Goal: Task Accomplishment & Management: Complete application form

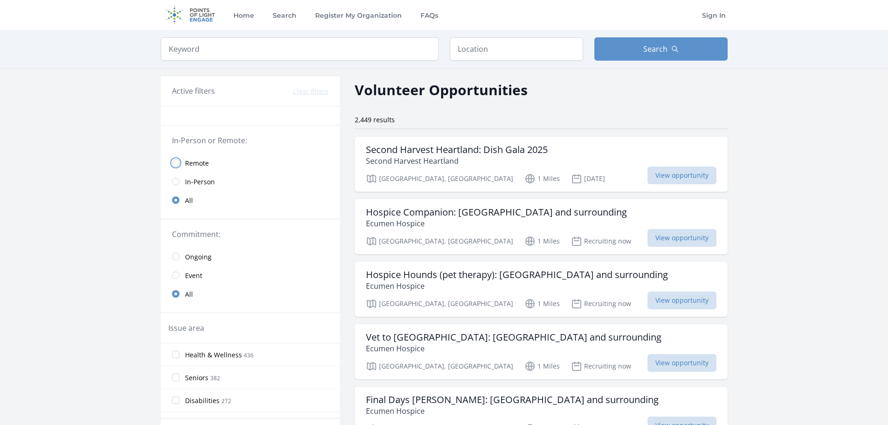
click at [172, 166] on input "radio" at bounding box center [175, 162] width 7 height 7
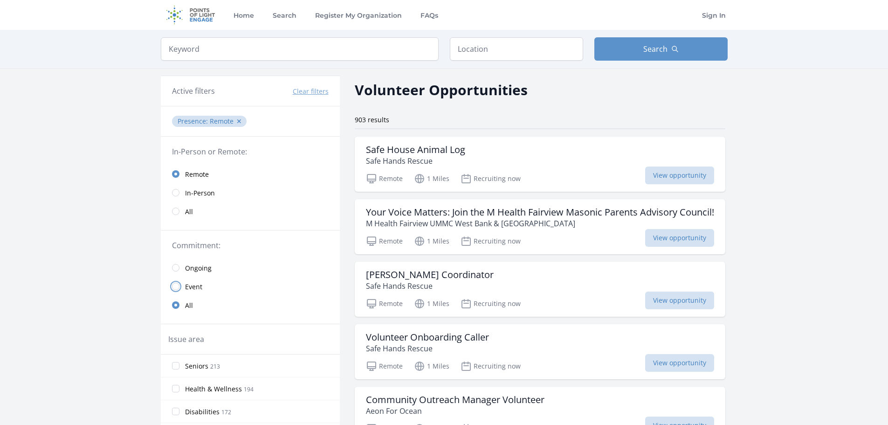
click at [172, 290] on input "radio" at bounding box center [175, 286] width 7 height 7
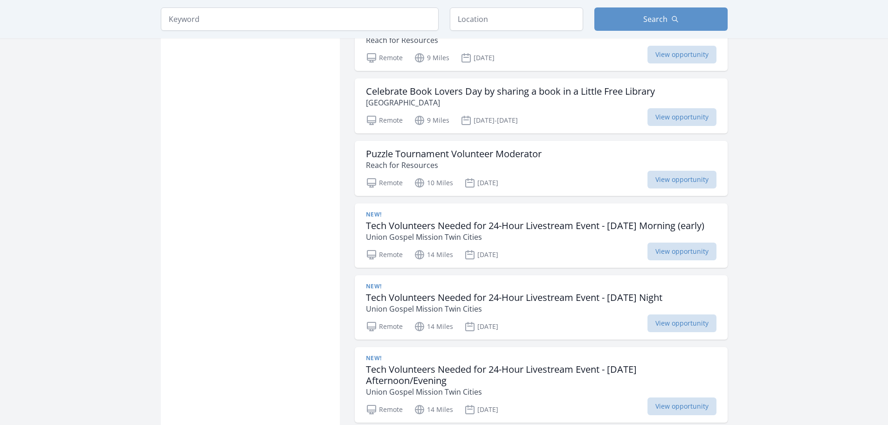
scroll to position [746, 0]
click at [478, 97] on h3 "Celebrate Book Lovers Day by sharing a book in a Little Free Library" at bounding box center [510, 90] width 289 height 11
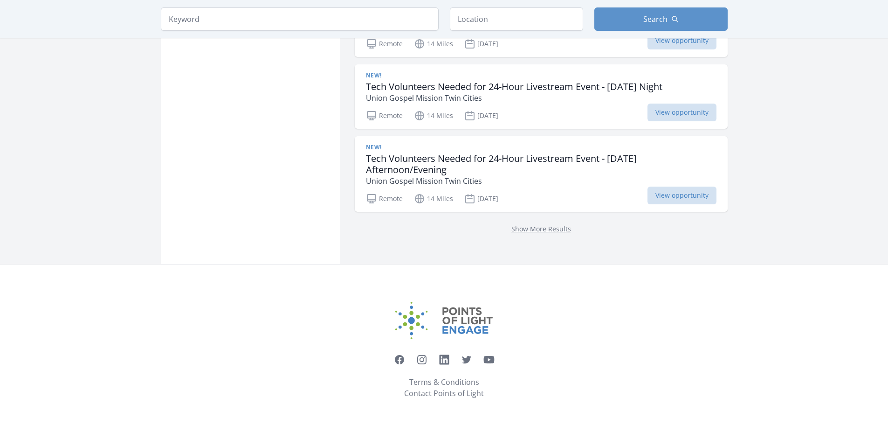
scroll to position [1274, 0]
click at [540, 224] on link "Show More Results" at bounding box center [542, 228] width 60 height 9
click at [567, 224] on link "Show More Results" at bounding box center [542, 228] width 60 height 9
click at [566, 224] on link "Show More Results" at bounding box center [542, 228] width 60 height 9
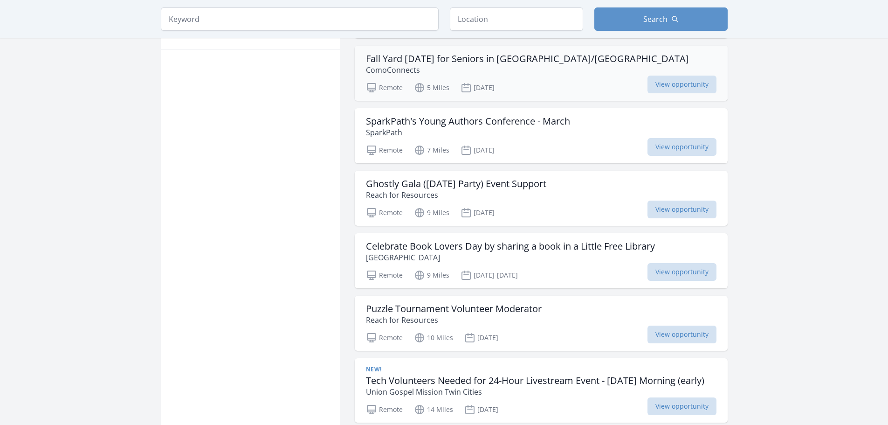
scroll to position [668, 0]
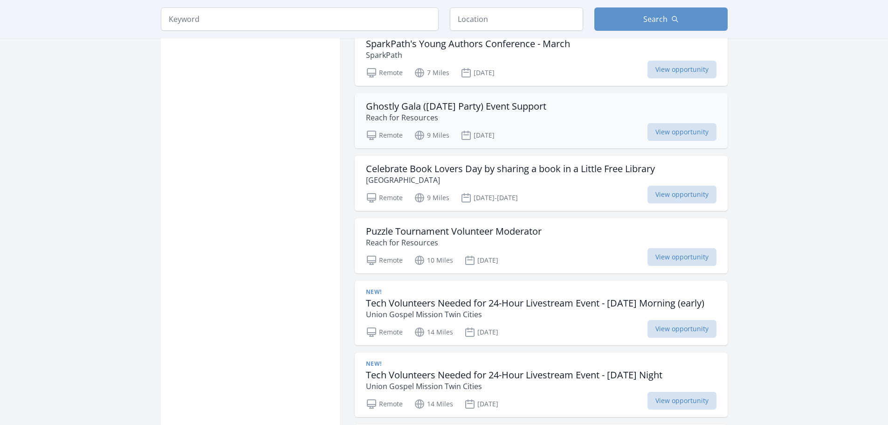
click at [510, 112] on h3 "Ghostly Gala (Halloween Party) Event Support" at bounding box center [456, 106] width 180 height 11
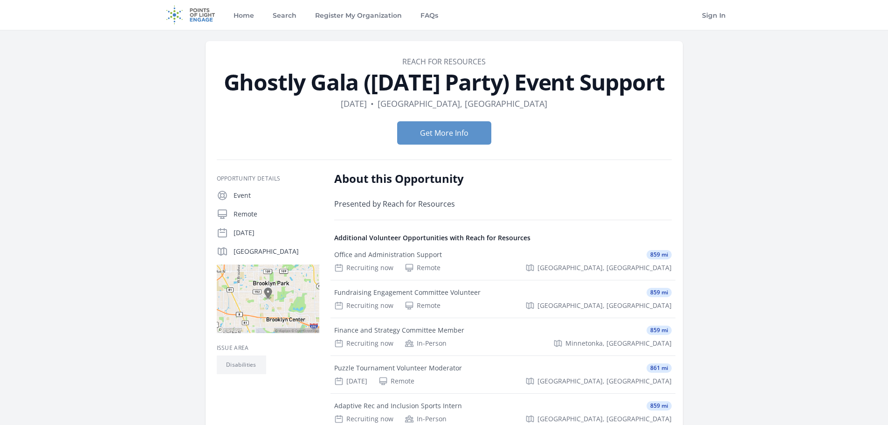
click at [217, 67] on dd "Reach for Resources" at bounding box center [444, 61] width 455 height 11
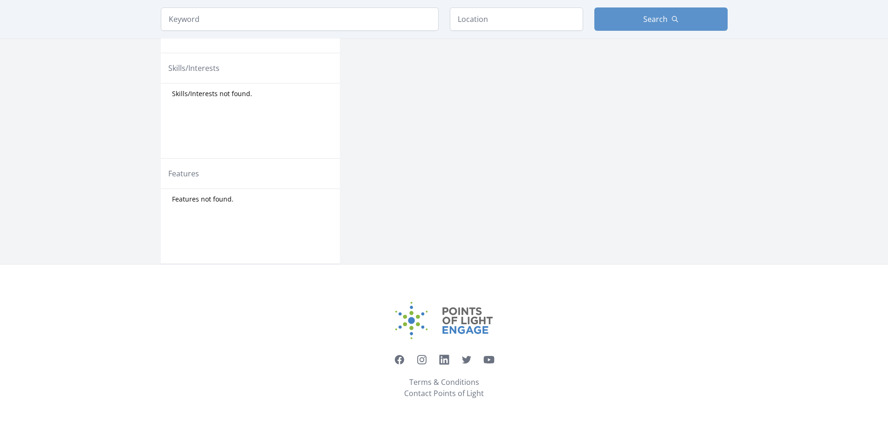
scroll to position [575, 0]
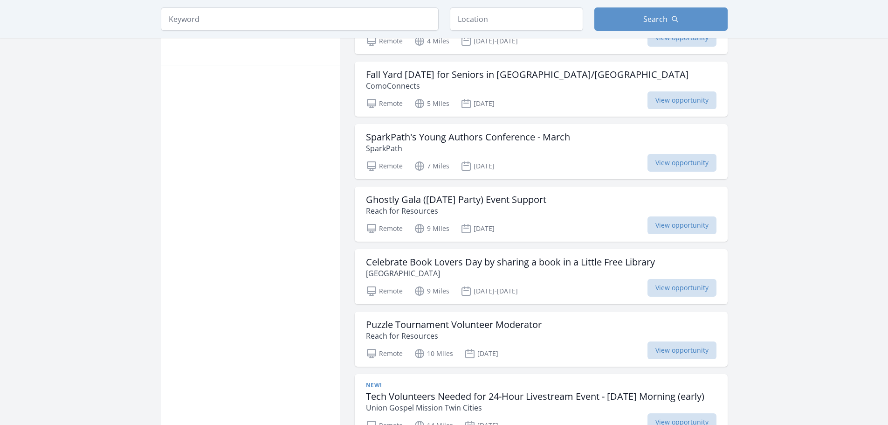
click at [172, 5] on input "All Ages 6" at bounding box center [175, 1] width 7 height 7
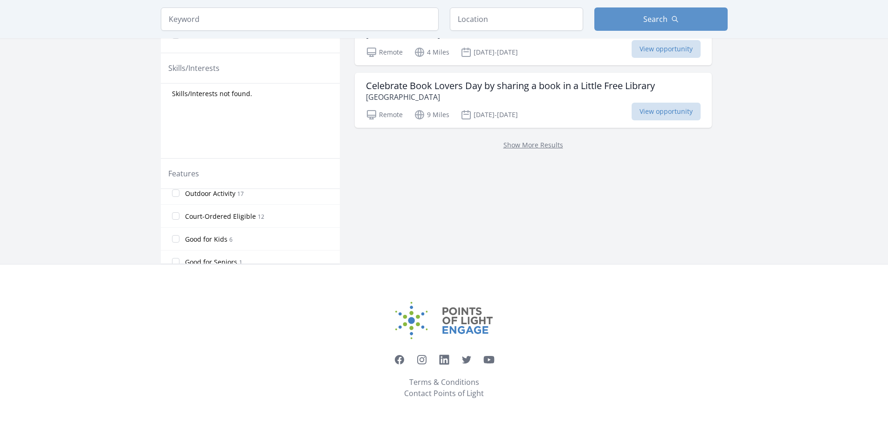
scroll to position [77, 0]
click at [172, 226] on input "Good for Kids 6" at bounding box center [175, 229] width 7 height 7
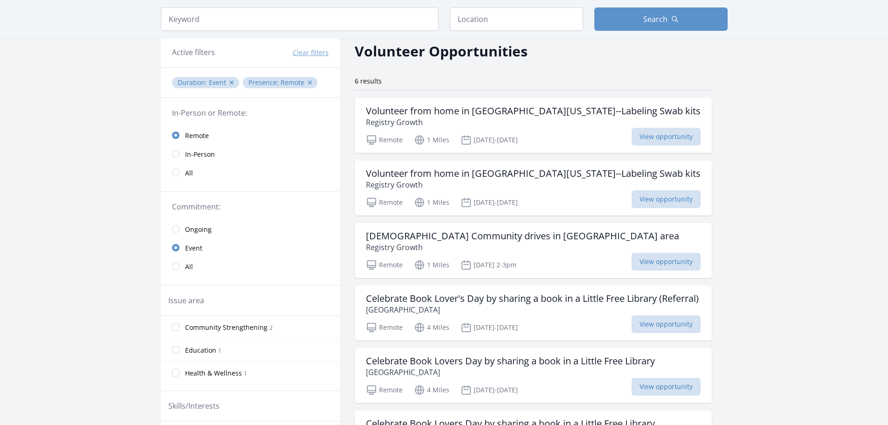
scroll to position [93, 0]
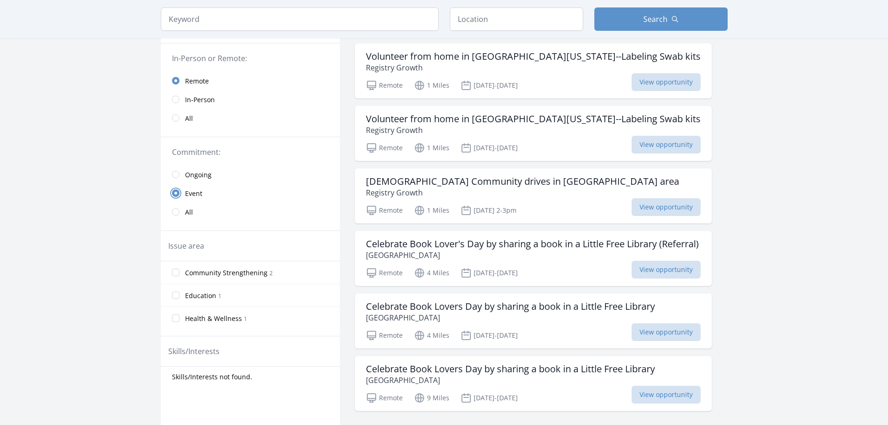
click at [172, 197] on input "radio" at bounding box center [175, 192] width 7 height 7
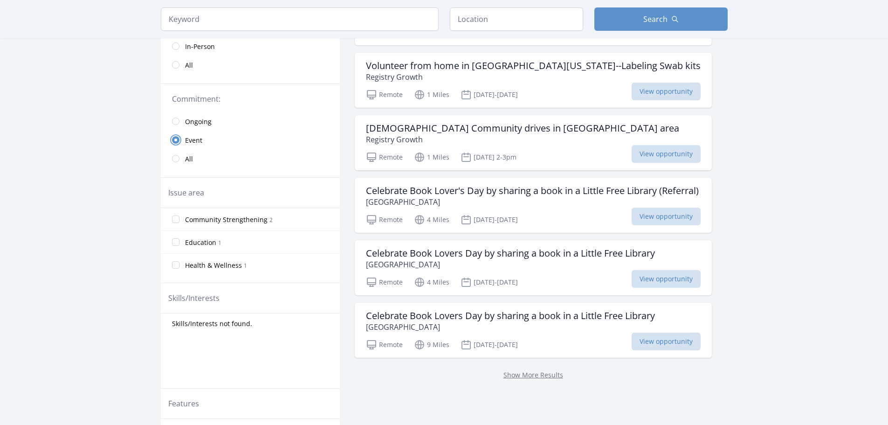
scroll to position [233, 0]
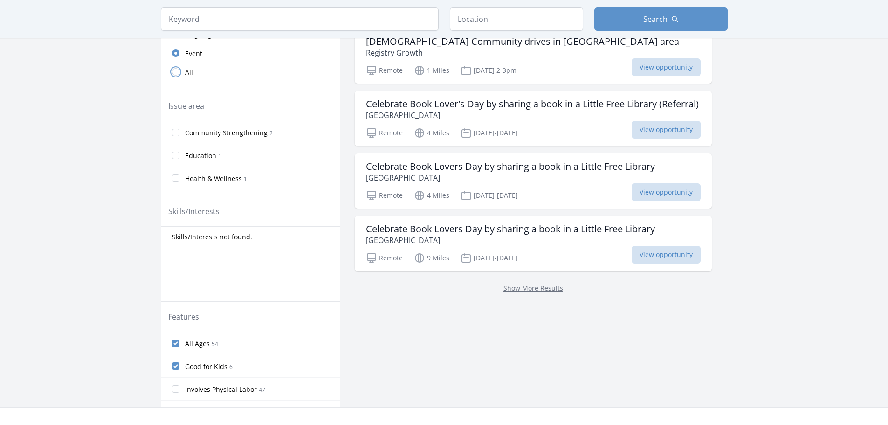
click at [172, 76] on input "radio" at bounding box center [175, 71] width 7 height 7
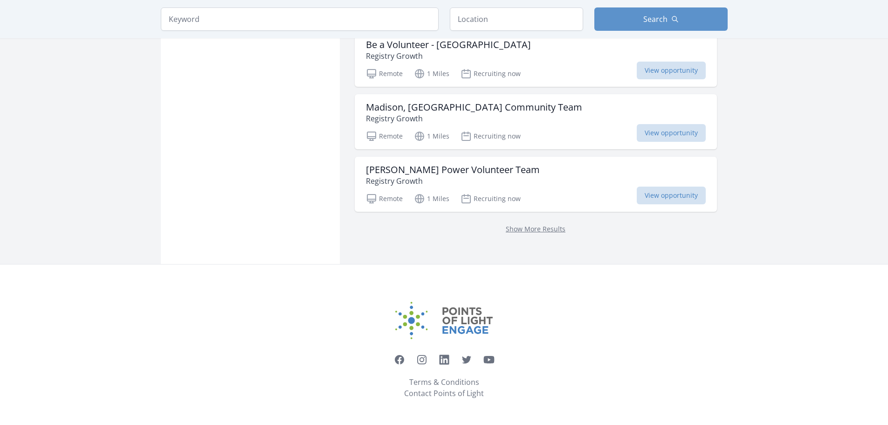
scroll to position [1306, 0]
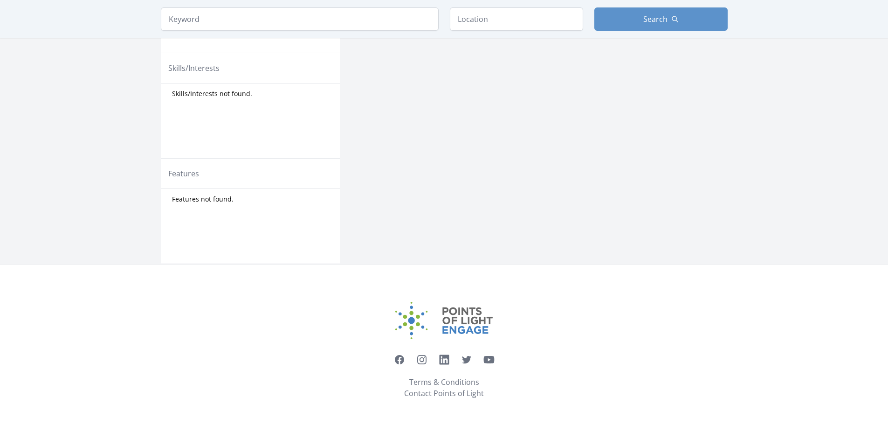
scroll to position [575, 0]
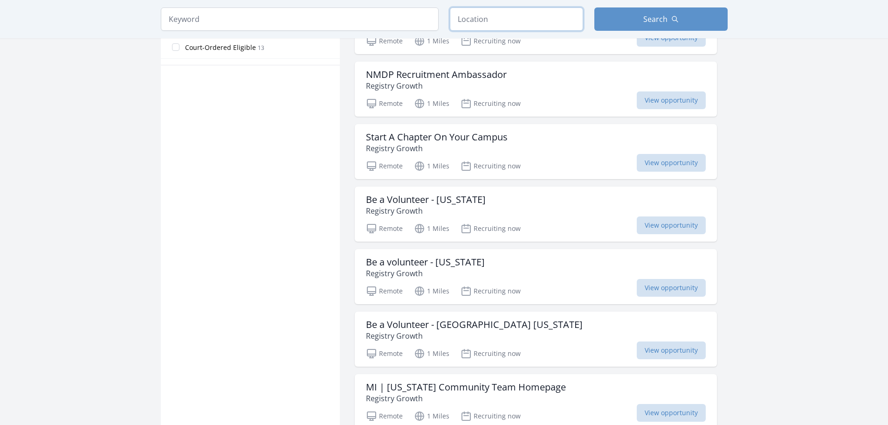
click at [497, 31] on input "text" at bounding box center [516, 18] width 133 height 23
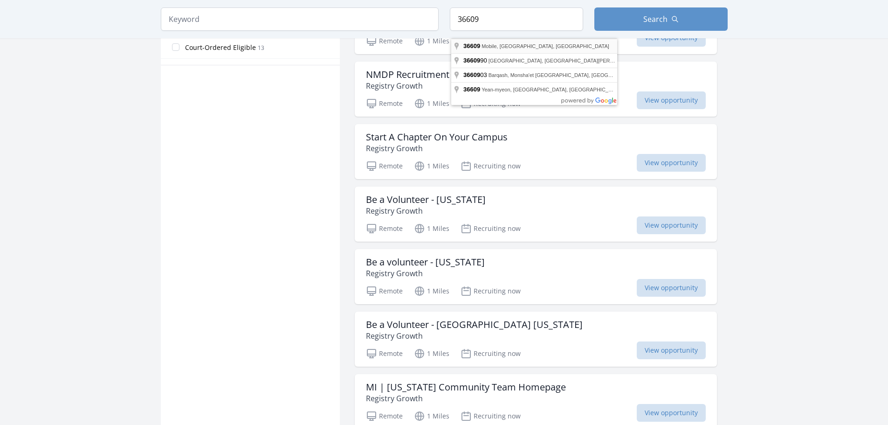
type input "Mobile, AL 36609, USA"
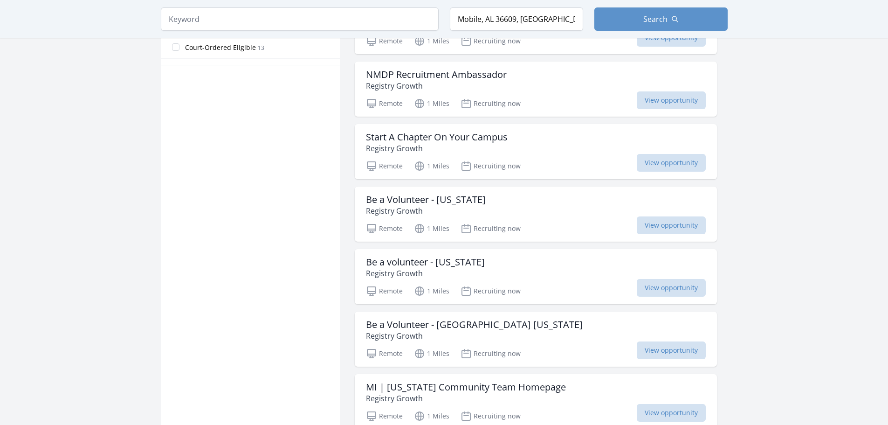
scroll to position [621, 0]
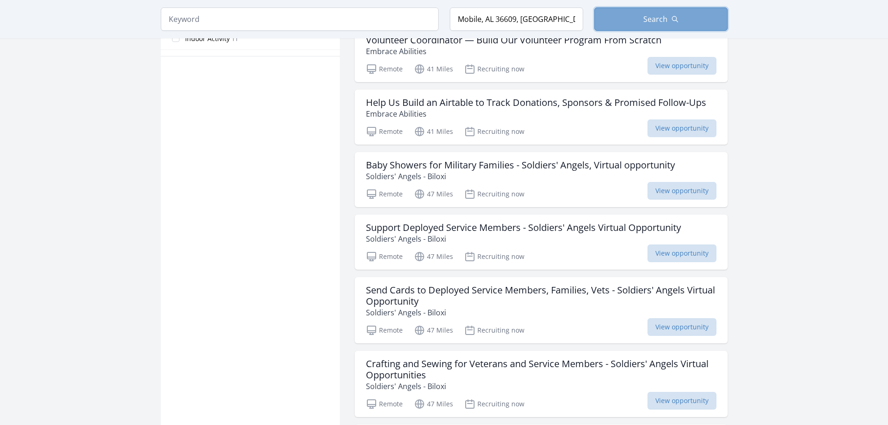
click at [668, 25] on span "Search" at bounding box center [655, 19] width 24 height 11
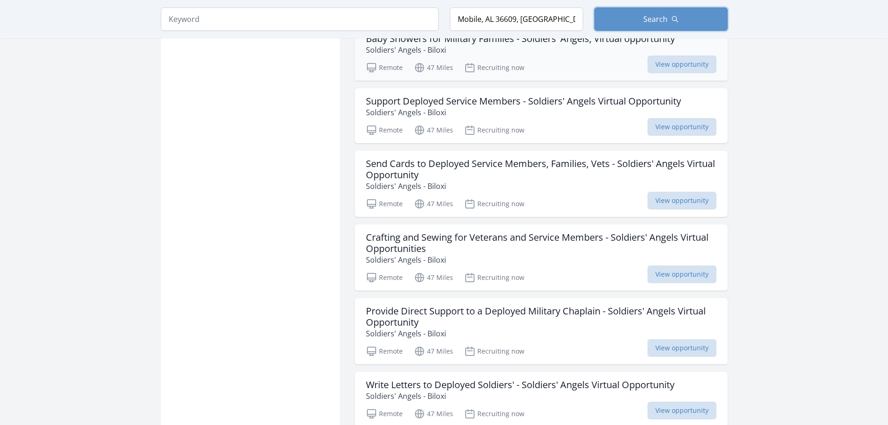
scroll to position [760, 0]
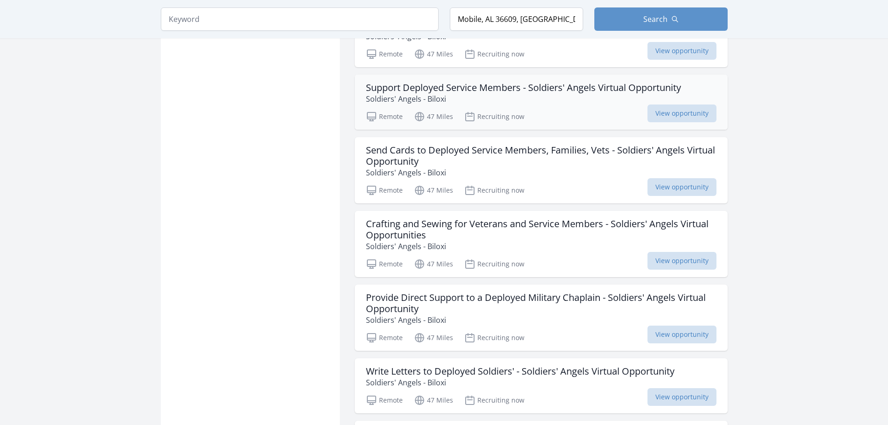
click at [582, 93] on h3 "Support Deployed Service Members - Soldiers' Angels Virtual Opportunity" at bounding box center [523, 87] width 315 height 11
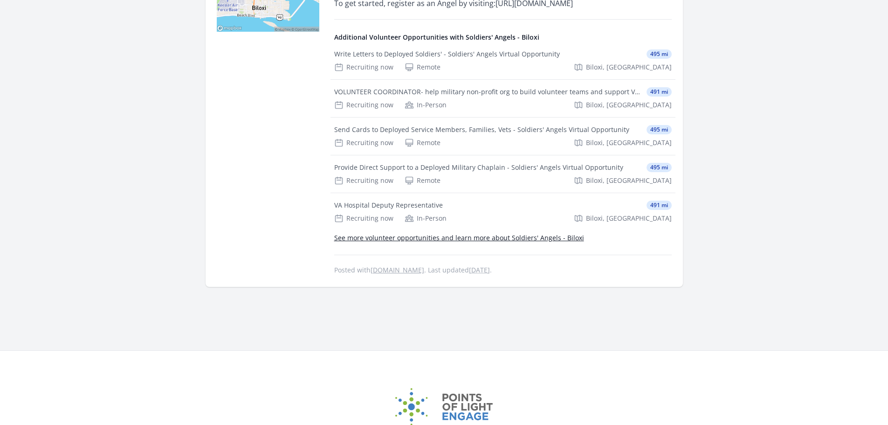
scroll to position [326, 0]
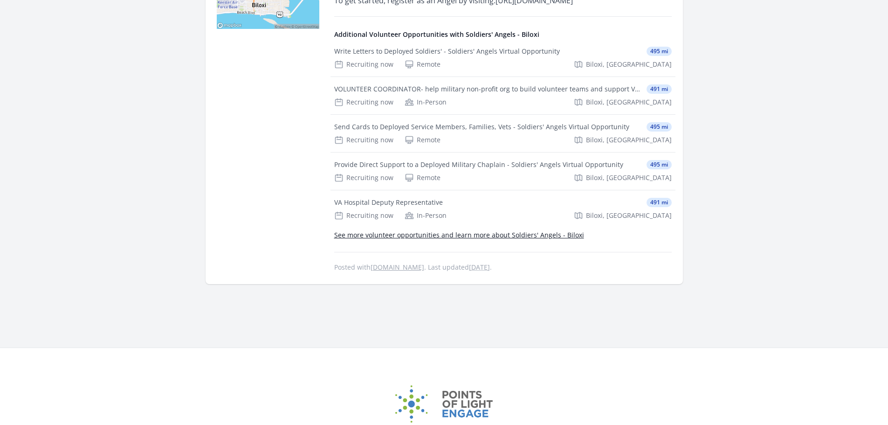
click at [560, 239] on link "See more volunteer opportunities and learn more about Soldiers' Angels - Biloxi" at bounding box center [459, 234] width 250 height 9
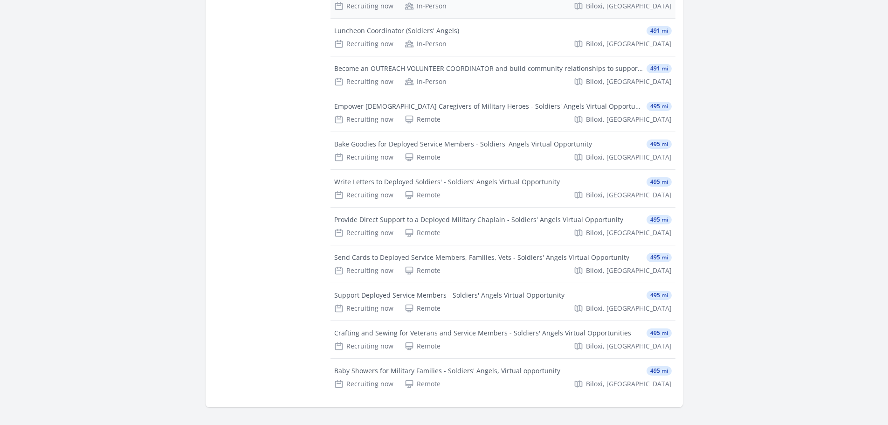
scroll to position [373, 0]
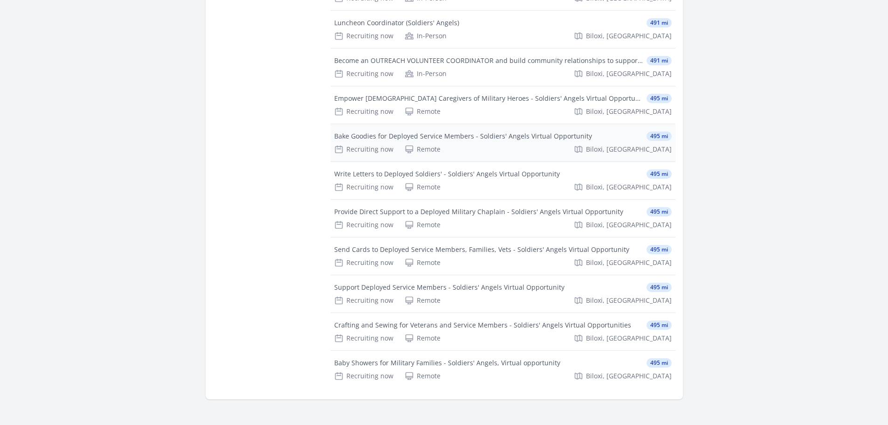
click at [536, 141] on div "Bake Goodies for Deployed Service Members - Soldiers' Angels Virtual Opportunity" at bounding box center [463, 135] width 258 height 9
